Goal: Ask a question

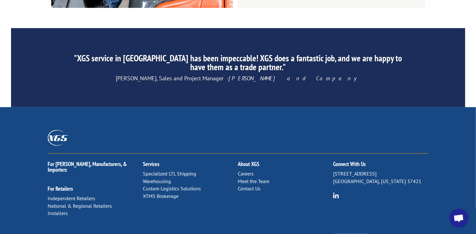
scroll to position [1015, 0]
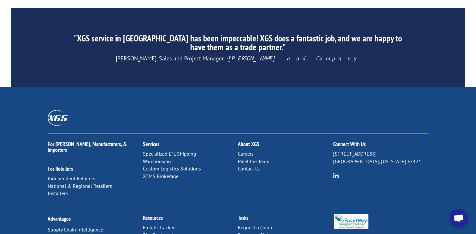
click at [163, 231] on link "Distribution Map" at bounding box center [161, 234] width 36 height 6
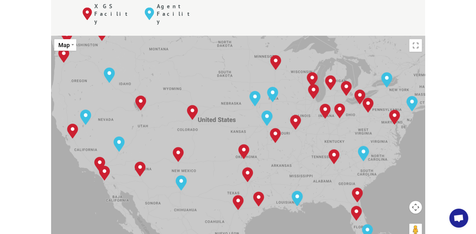
scroll to position [284, 0]
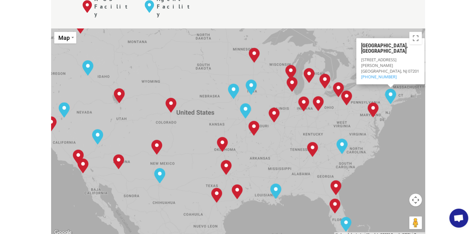
click at [459, 214] on span "Open chat" at bounding box center [459, 218] width 10 height 9
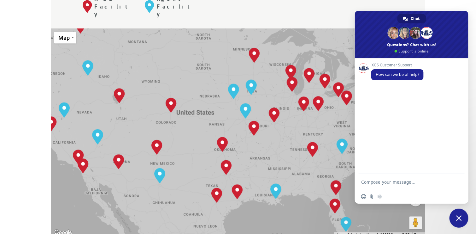
click at [383, 183] on textarea "Compose your message..." at bounding box center [405, 182] width 88 height 16
click at [380, 182] on textarea "status on 17538674?" at bounding box center [405, 182] width 88 height 16
type textarea "status on PRO 17538674?"
click at [457, 180] on span "Send" at bounding box center [457, 181] width 5 height 5
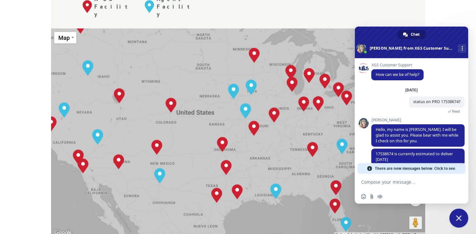
scroll to position [11, 0]
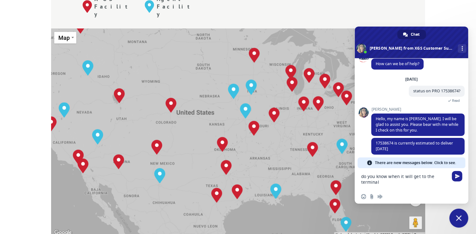
type textarea "do you know when it will get to the terminal?"
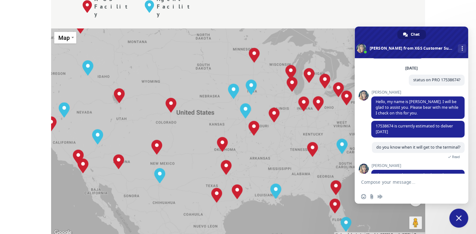
scroll to position [56, 0]
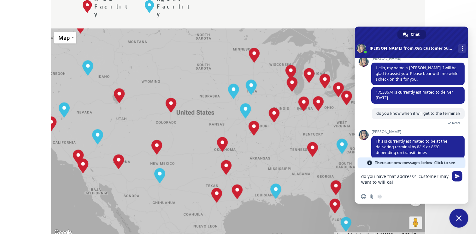
type textarea "do you have that address? customer may want to will call"
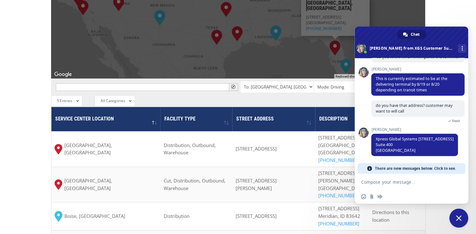
scroll to position [128, 0]
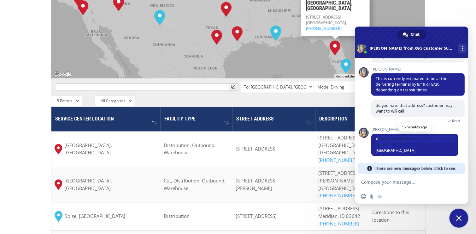
drag, startPoint x: 377, startPoint y: 132, endPoint x: 404, endPoint y: 141, distance: 29.0
click at [425, 146] on span "Xpress Global Systems [STREET_ADDRESS]" at bounding box center [414, 144] width 87 height 22
click at [376, 136] on span "Xpress Global Systems [STREET_ADDRESS]" at bounding box center [415, 144] width 78 height 17
drag, startPoint x: 375, startPoint y: 133, endPoint x: 422, endPoint y: 149, distance: 49.5
click at [422, 149] on span "Xpress Global Systems [STREET_ADDRESS]" at bounding box center [414, 144] width 87 height 22
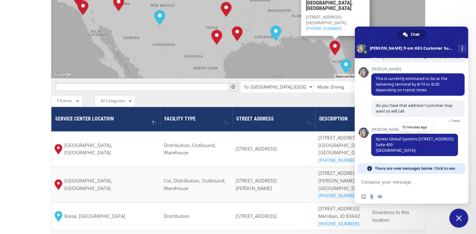
copy span "Xpress Global Systems [STREET_ADDRESS]"
click at [370, 185] on textarea "Compose your message..." at bounding box center [405, 182] width 88 height 16
type textarea "thank you"
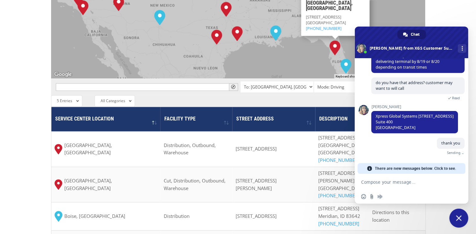
scroll to position [133, 0]
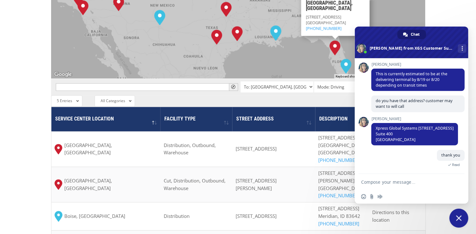
click at [374, 33] on span at bounding box center [412, 43] width 114 height 32
